Goal: Information Seeking & Learning: Learn about a topic

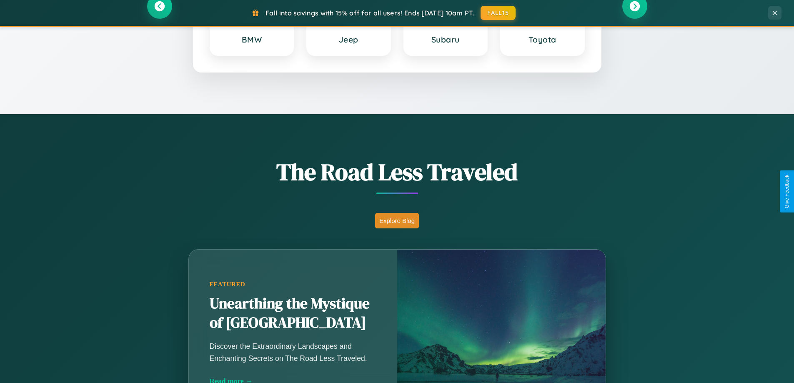
scroll to position [1604, 0]
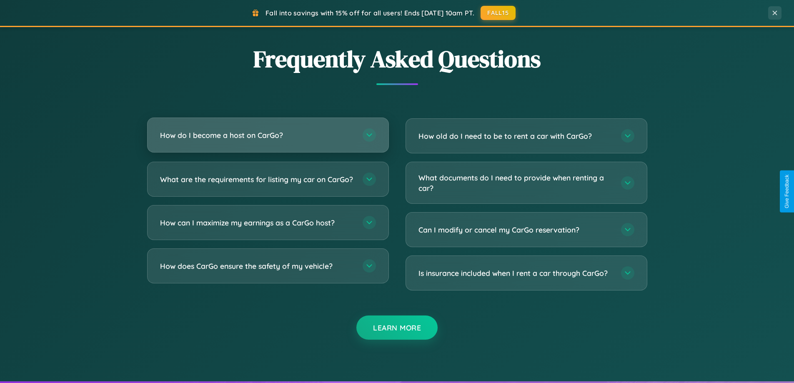
click at [268, 136] on h3 "How do I become a host on CarGo?" at bounding box center [257, 135] width 194 height 10
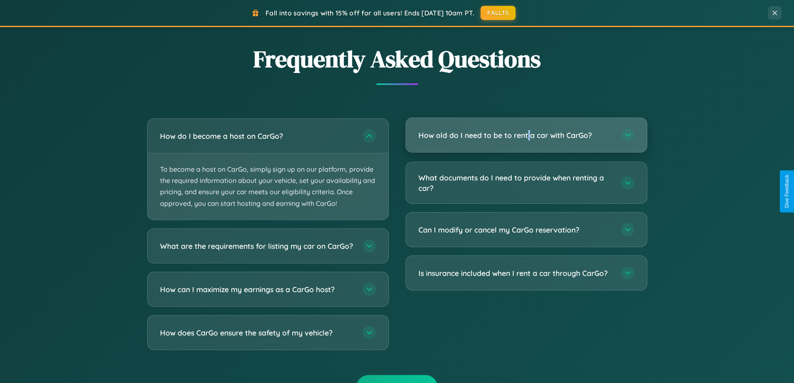
click at [526, 135] on h3 "How old do I need to be to rent a car with CarGo?" at bounding box center [516, 135] width 194 height 10
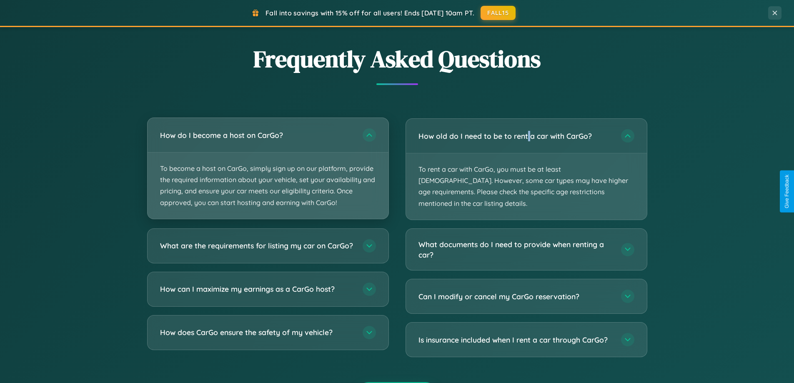
click at [268, 168] on p "To become a host on CarGo, simply sign up on our platform, provide the required…" at bounding box center [268, 186] width 241 height 66
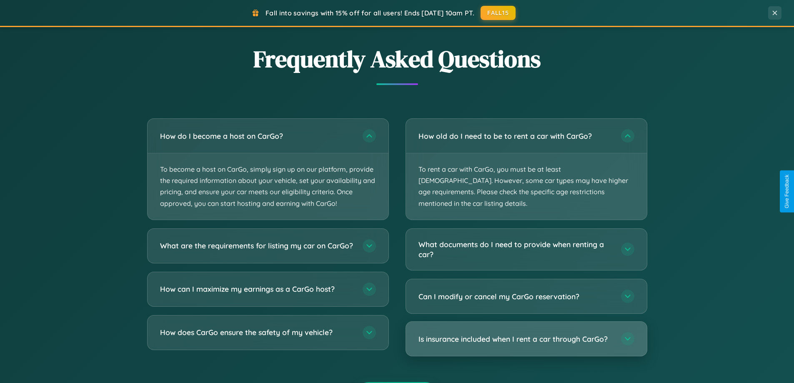
click at [526, 334] on h3 "Is insurance included when I rent a car through CarGo?" at bounding box center [516, 339] width 194 height 10
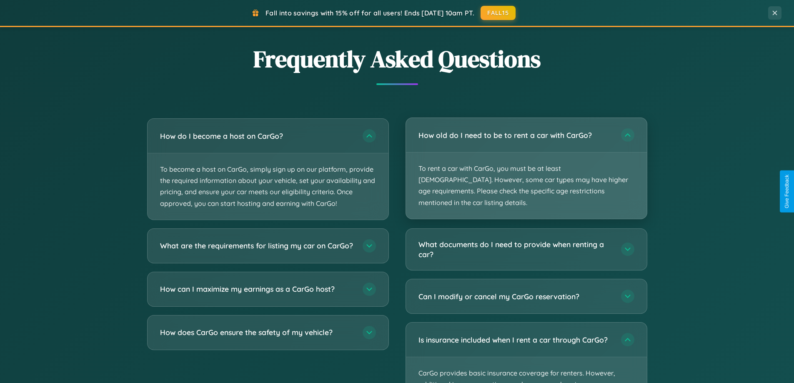
click at [526, 163] on p "To rent a car with CarGo, you must be at least [DEMOGRAPHIC_DATA]. However, som…" at bounding box center [526, 186] width 241 height 66
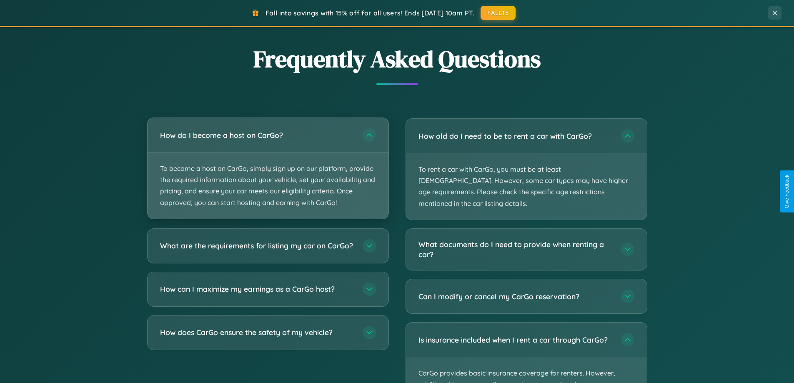
click at [268, 169] on p "To become a host on CarGo, simply sign up on our platform, provide the required…" at bounding box center [268, 186] width 241 height 66
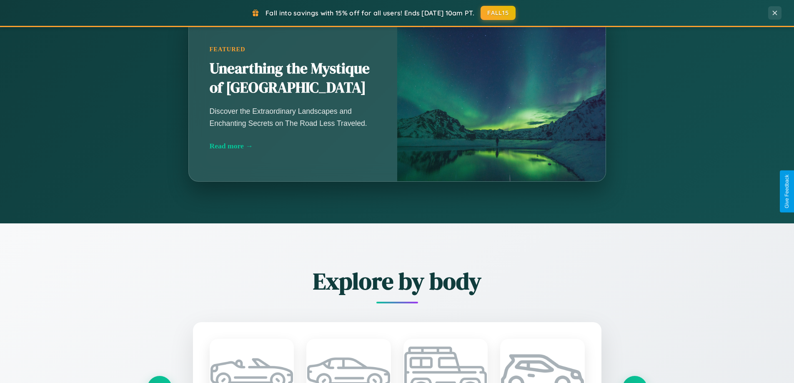
scroll to position [574, 0]
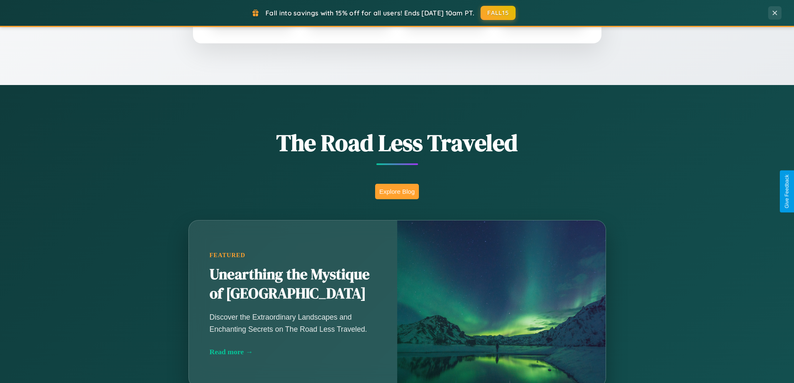
click at [397, 191] on button "Explore Blog" at bounding box center [397, 191] width 44 height 15
